Goal: Find specific page/section

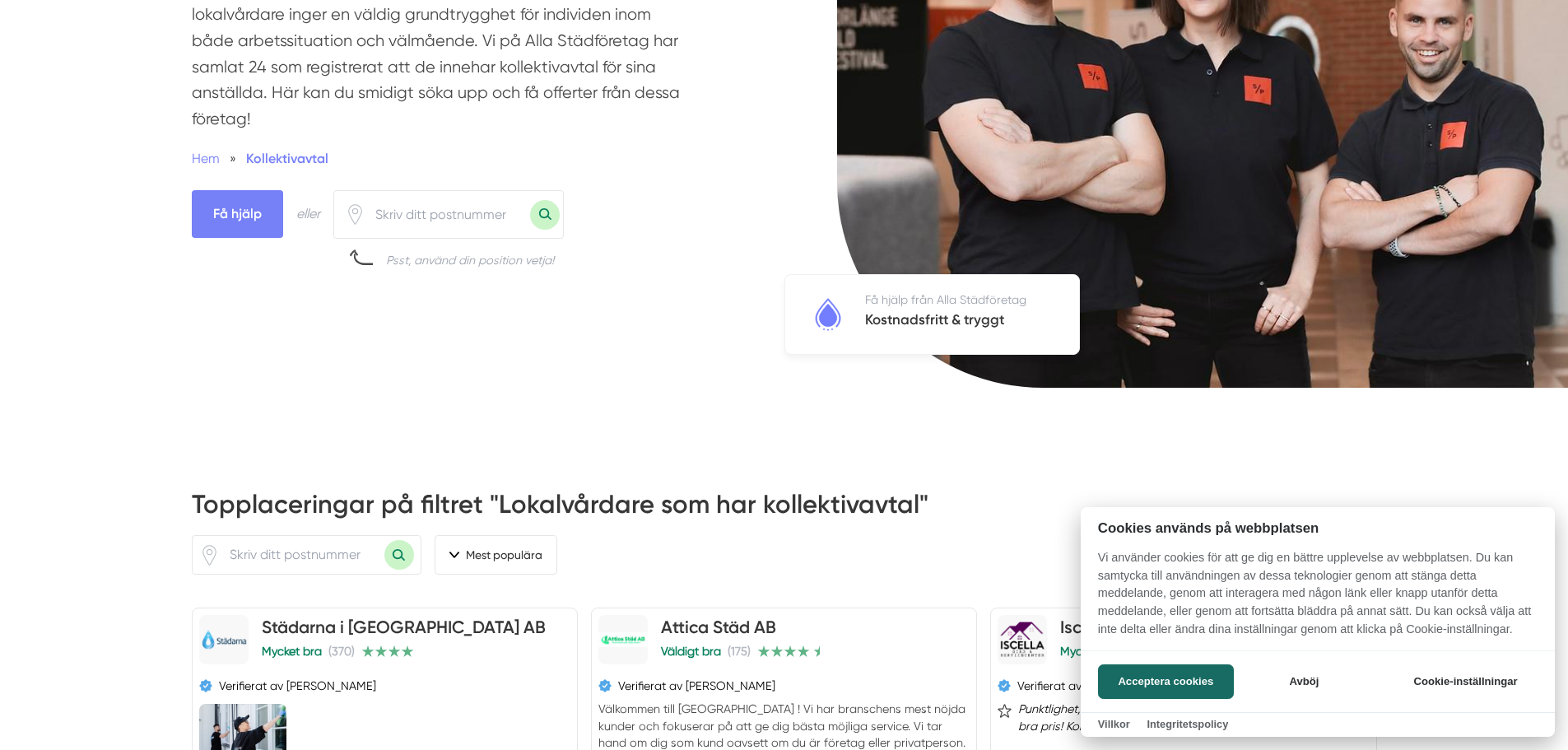
scroll to position [412, 0]
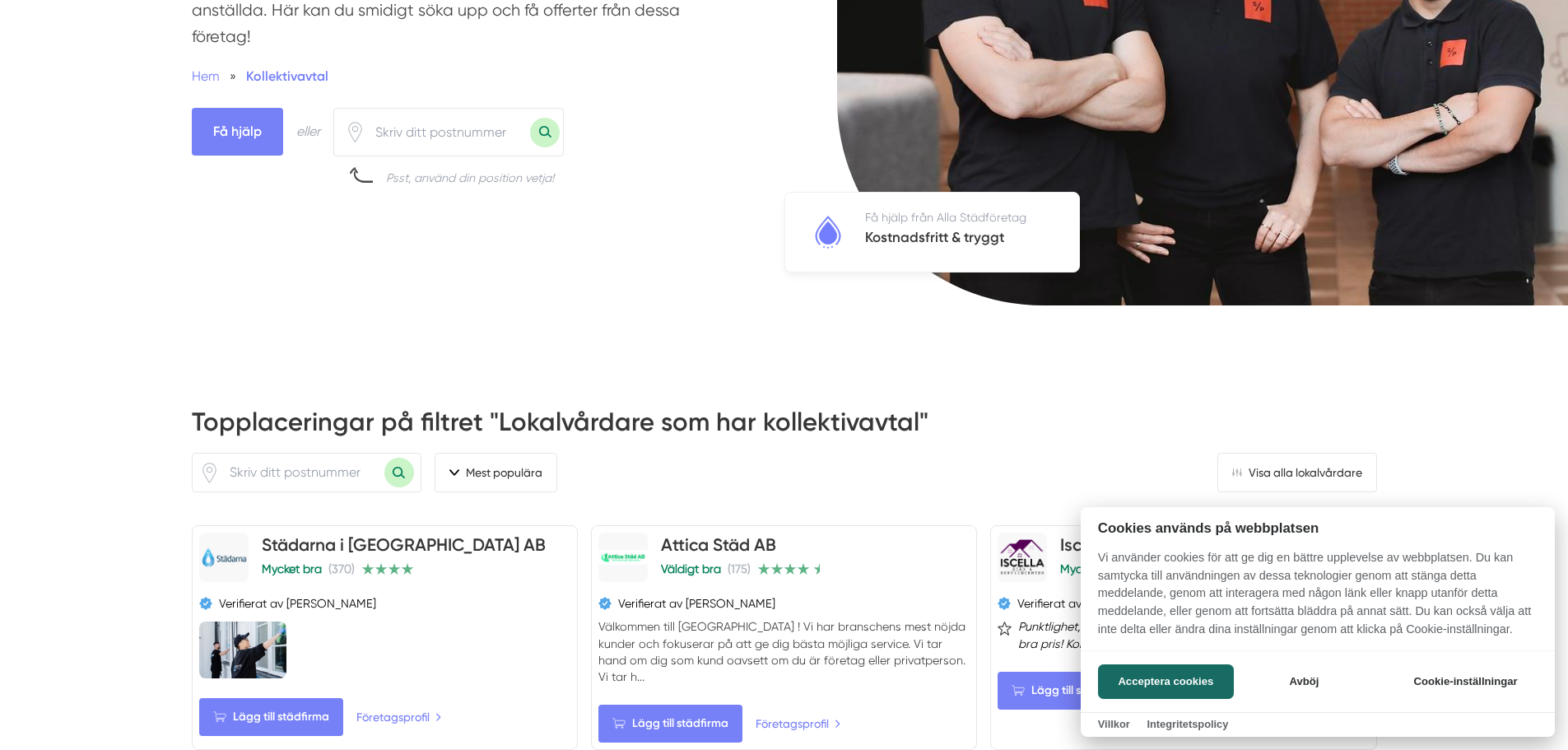
click at [417, 126] on div at bounding box center [784, 375] width 1568 height 750
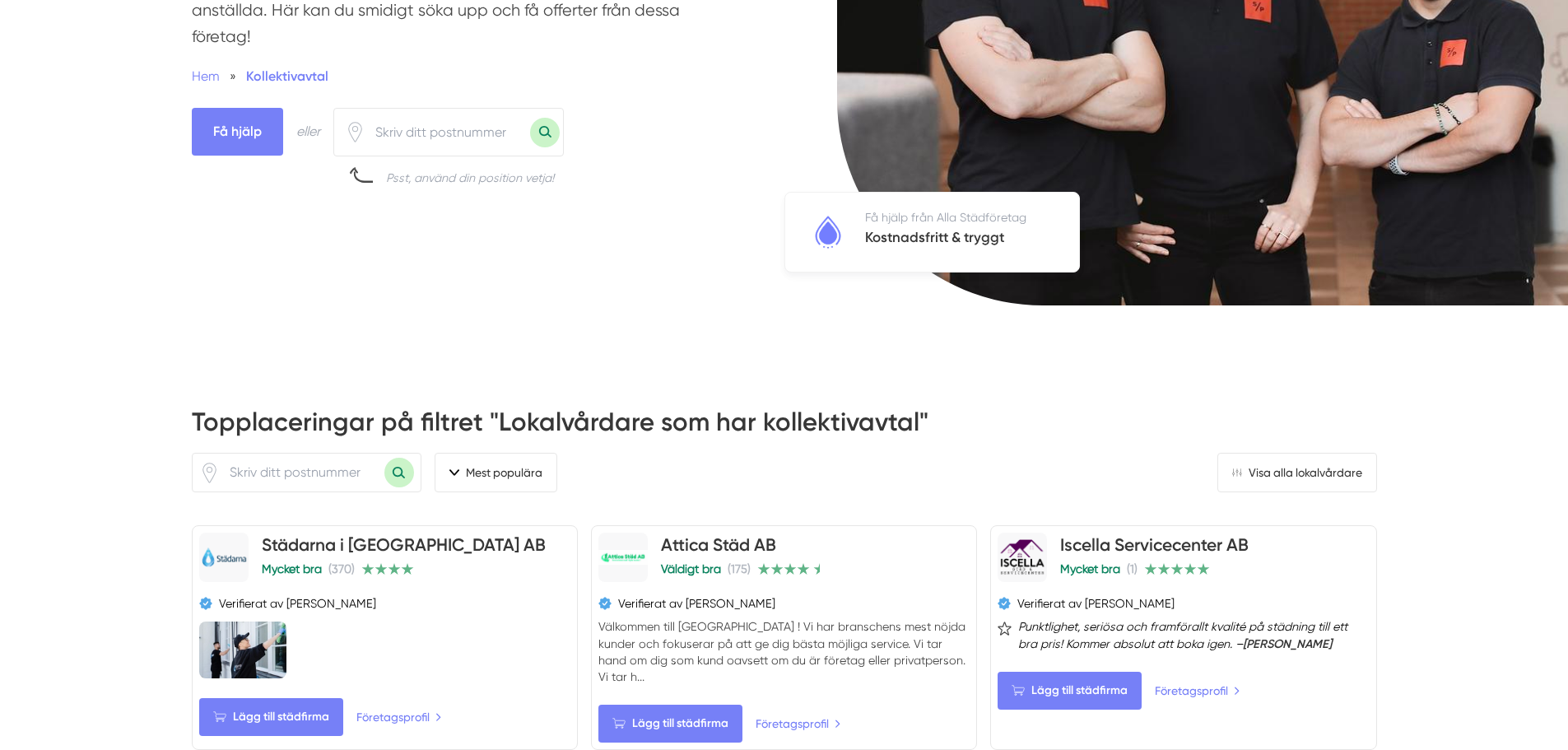
click at [421, 134] on input "number" at bounding box center [448, 132] width 165 height 38
click at [548, 123] on button "Sök med postnummer" at bounding box center [544, 132] width 29 height 29
drag, startPoint x: 432, startPoint y: 126, endPoint x: 367, endPoint y: 133, distance: 65.4
click at [367, 133] on input "24562" at bounding box center [448, 132] width 165 height 38
click at [551, 128] on button "Sök med postnummer" at bounding box center [544, 132] width 29 height 29
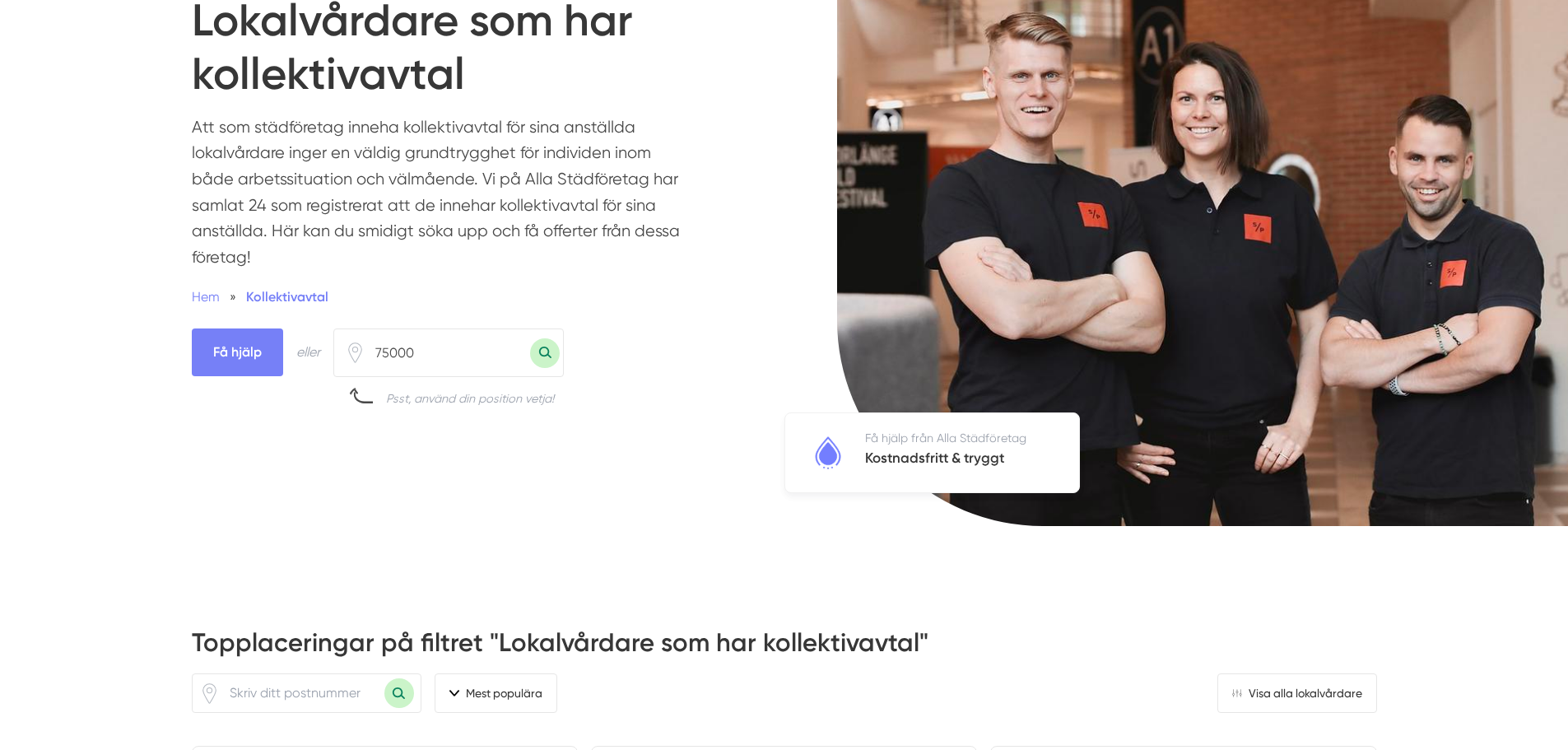
scroll to position [165, 0]
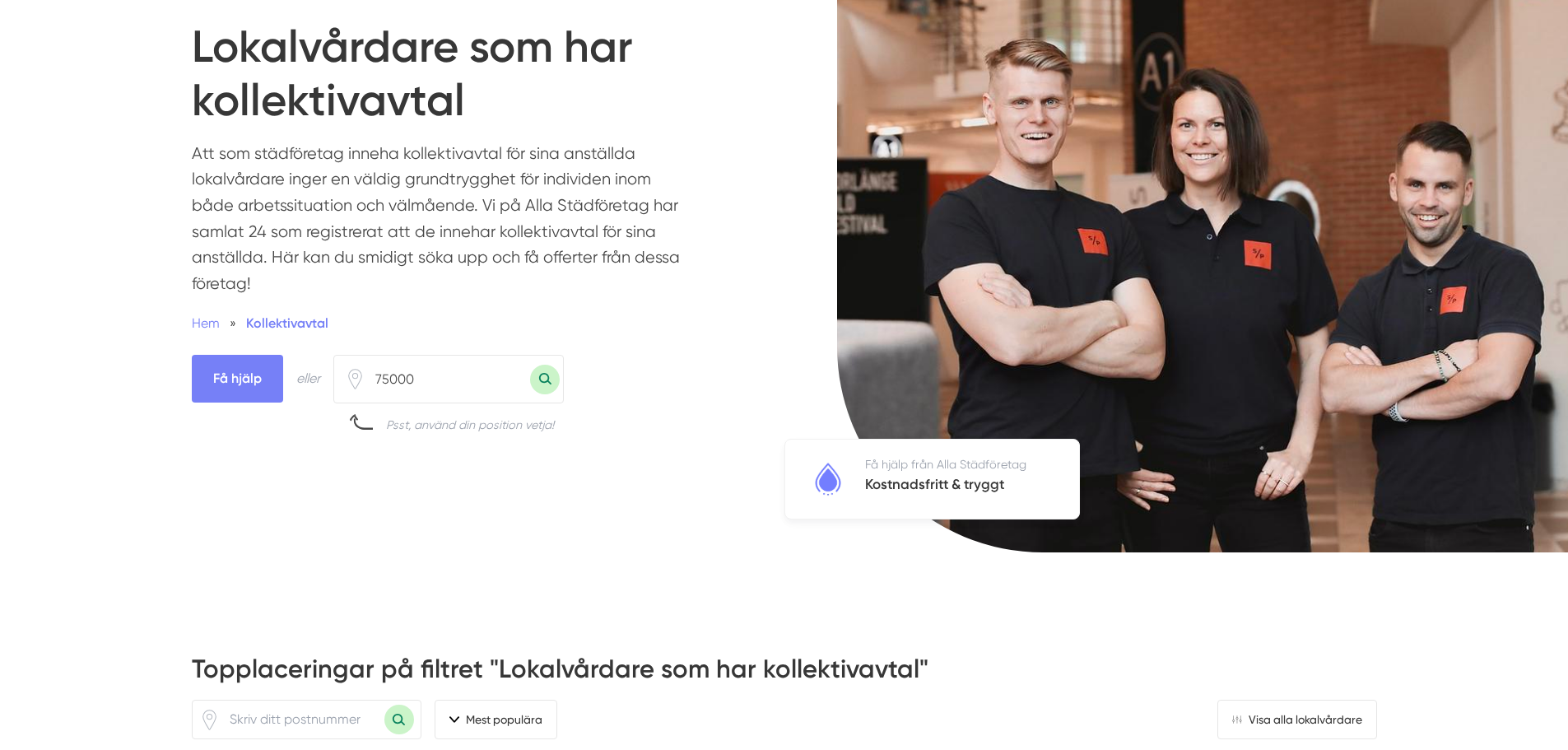
drag, startPoint x: 434, startPoint y: 376, endPoint x: 321, endPoint y: 384, distance: 113.3
click at [321, 384] on div "Få hjälp eller 75000 Psst, använd din position vetja!" at bounding box center [468, 393] width 554 height 78
type input "75660"
click at [553, 369] on button "Sök med postnummer" at bounding box center [544, 380] width 29 height 29
